Goal: Task Accomplishment & Management: Manage account settings

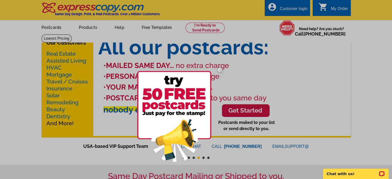
click at [219, 71] on img at bounding box center [219, 70] width 15 height 15
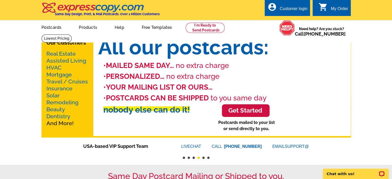
click at [293, 9] on div "Customer login" at bounding box center [293, 9] width 28 height 7
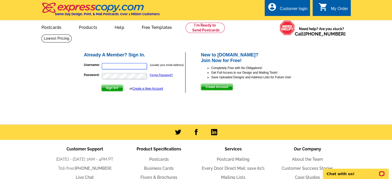
click at [123, 66] on input "Username:" at bounding box center [124, 66] width 45 height 6
